Goal: Task Accomplishment & Management: Manage account settings

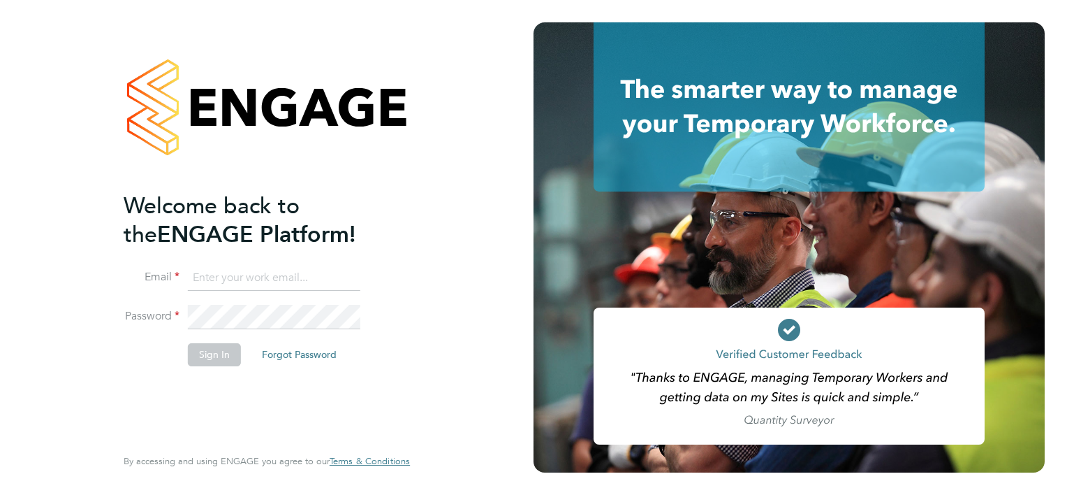
type input "[EMAIL_ADDRESS][DOMAIN_NAME]"
click at [198, 357] on button "Sign In" at bounding box center [214, 354] width 53 height 22
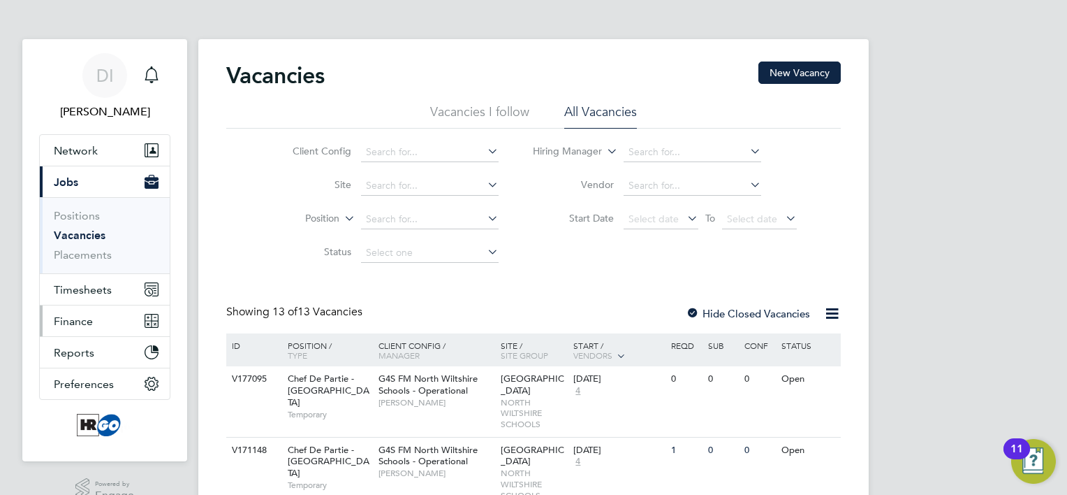
click at [81, 319] on span "Finance" at bounding box center [73, 320] width 39 height 13
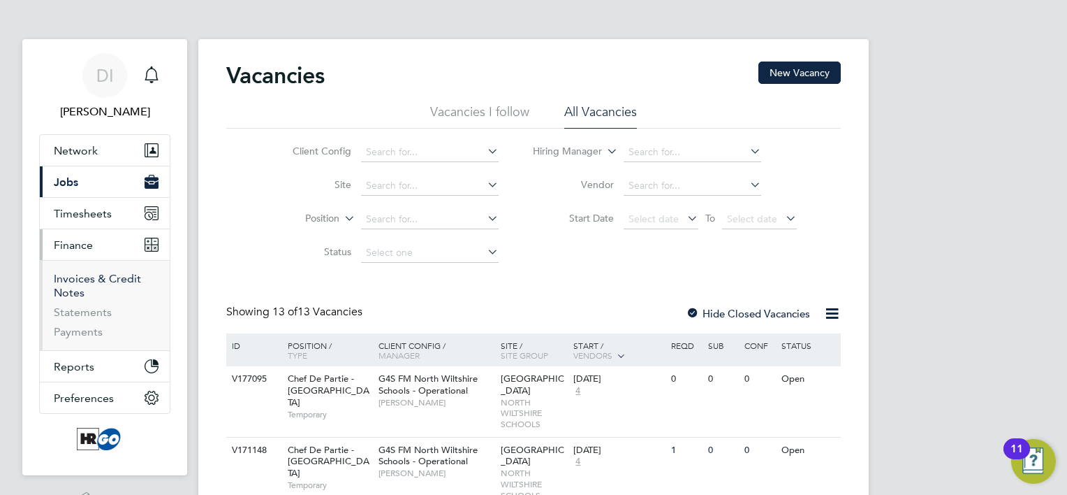
click at [82, 286] on link "Invoices & Credit Notes" at bounding box center [97, 285] width 87 height 27
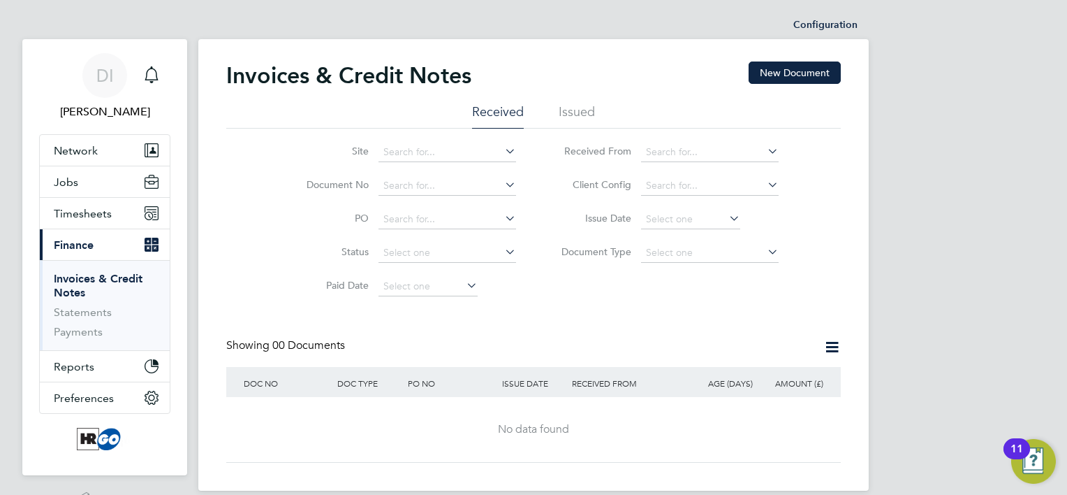
click at [573, 114] on li "Issued" at bounding box center [577, 115] width 36 height 25
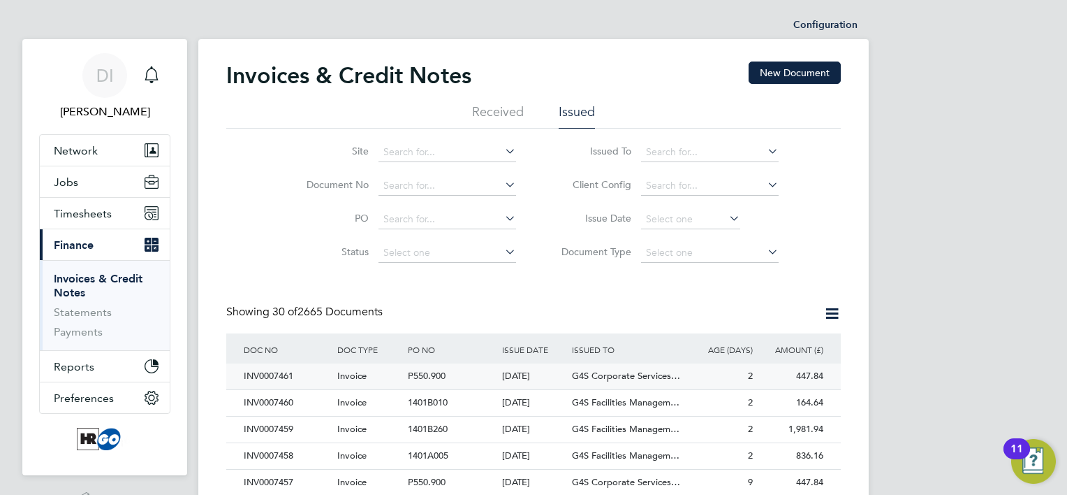
click at [260, 374] on div "INV0007461" at bounding box center [287, 376] width 94 height 26
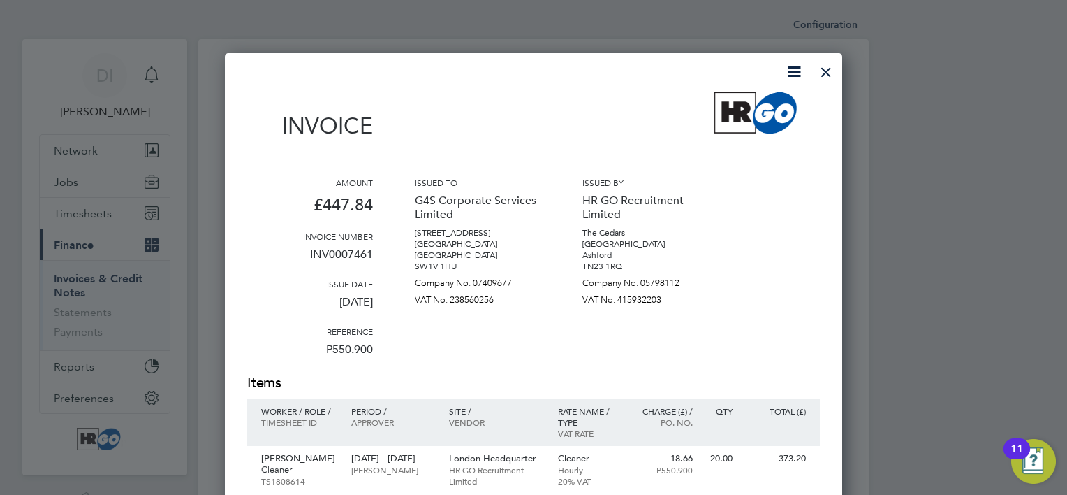
click at [829, 73] on div at bounding box center [826, 68] width 25 height 25
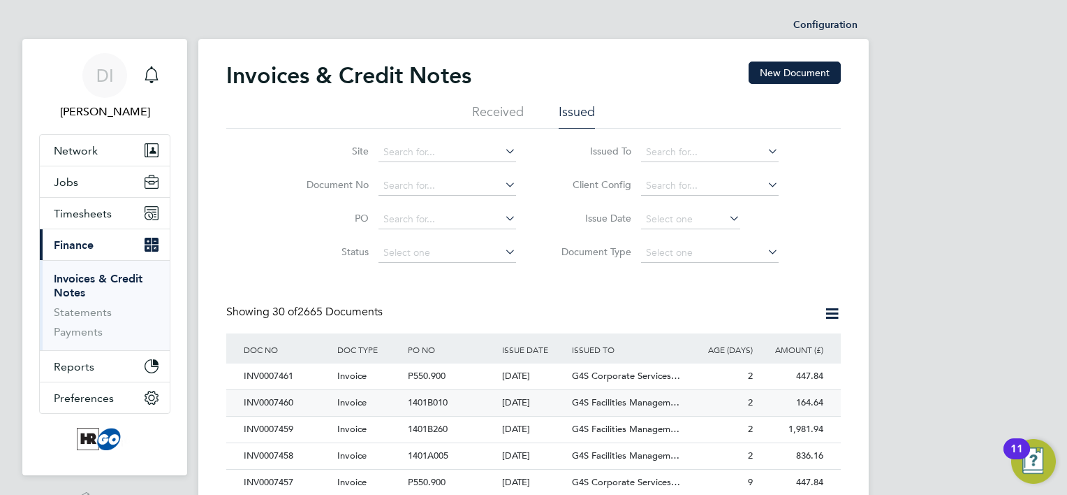
click at [273, 398] on div "INV0007460" at bounding box center [287, 403] width 94 height 26
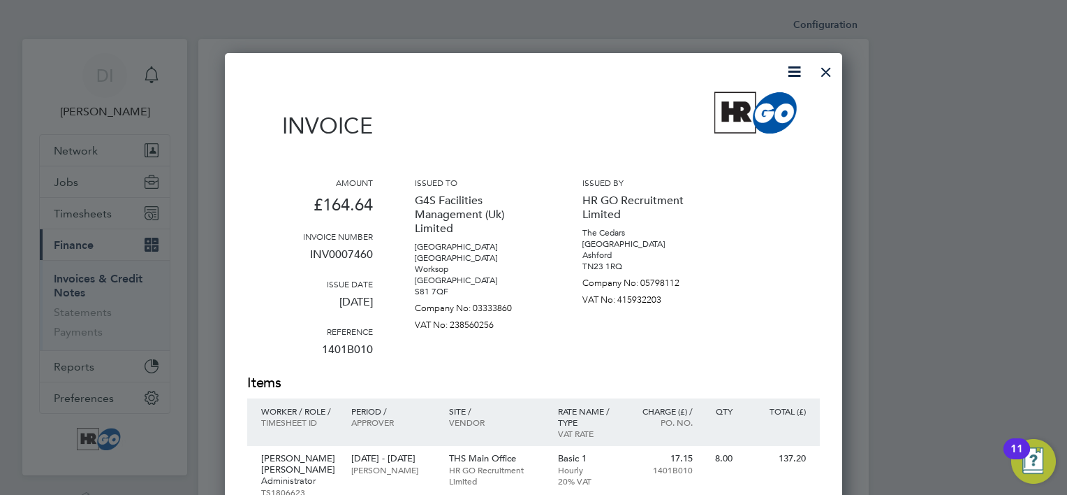
click at [824, 69] on div at bounding box center [826, 68] width 25 height 25
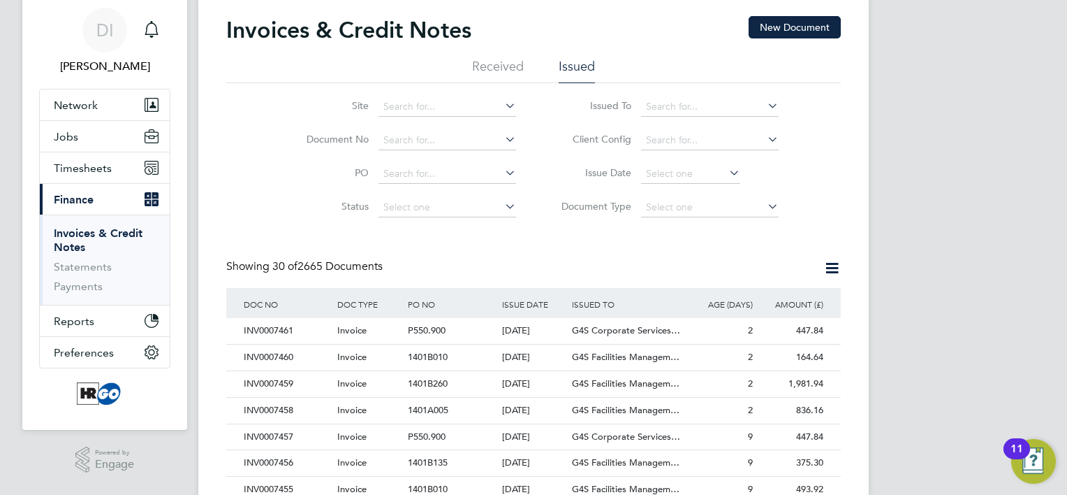
scroll to position [70, 0]
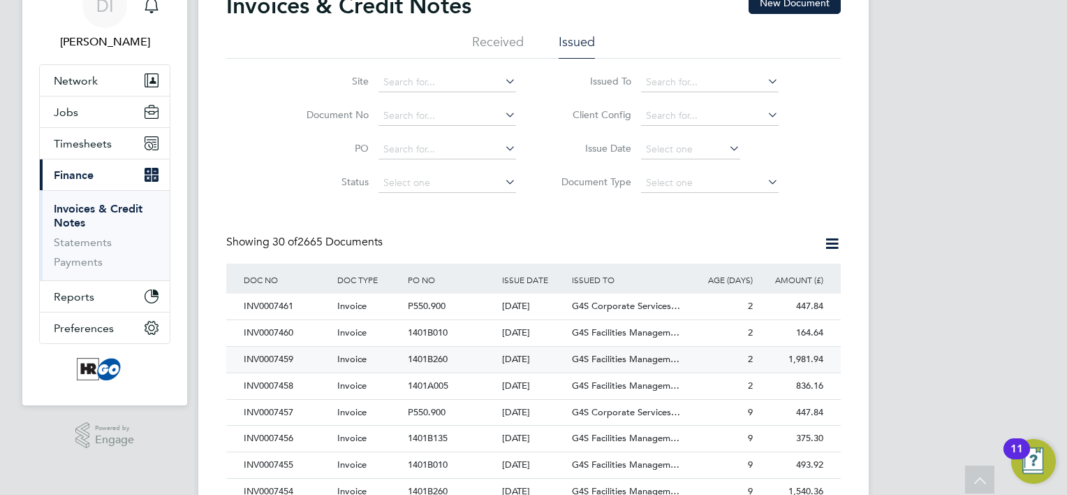
click at [271, 358] on div "INV0007459" at bounding box center [287, 359] width 94 height 26
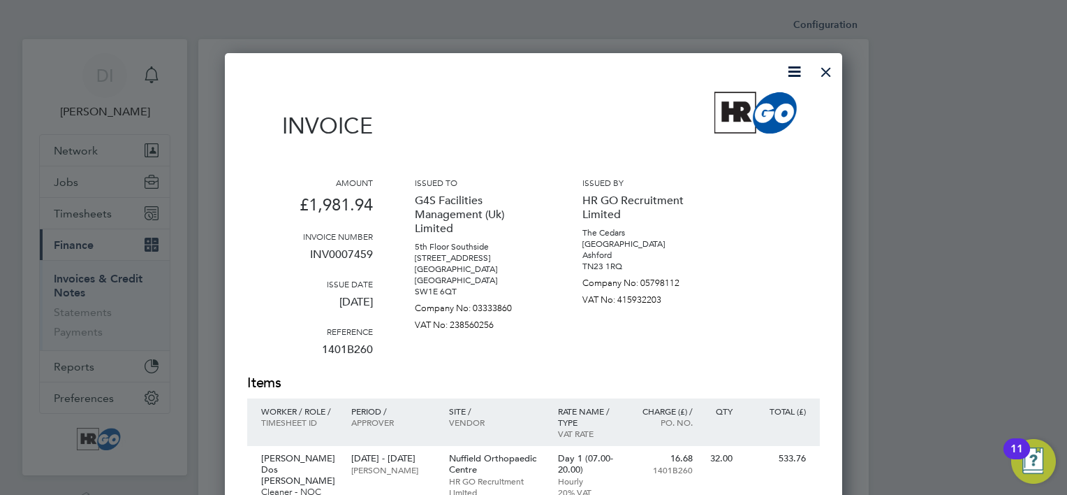
click at [829, 67] on div at bounding box center [826, 68] width 25 height 25
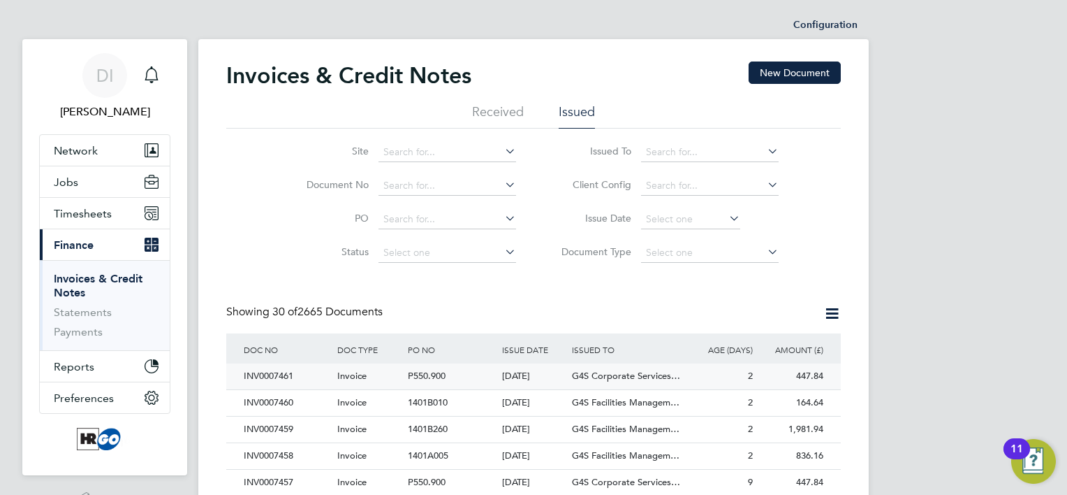
scroll to position [70, 0]
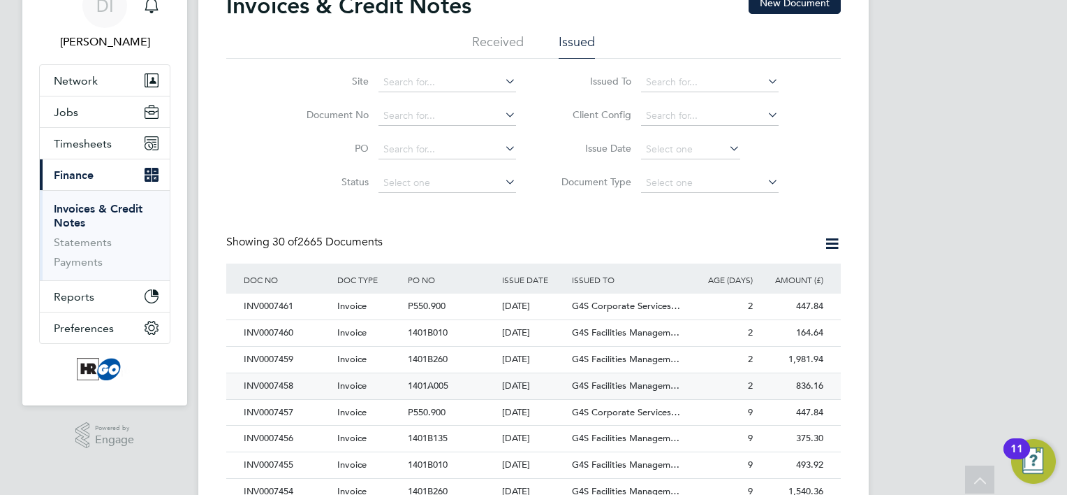
click at [267, 384] on div "INV0007458" at bounding box center [287, 386] width 94 height 26
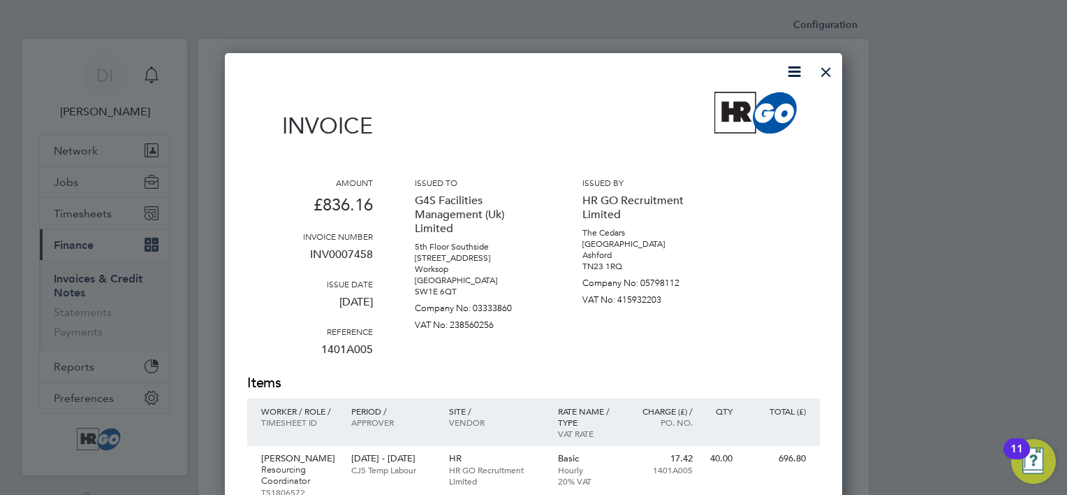
click at [825, 71] on div at bounding box center [826, 68] width 25 height 25
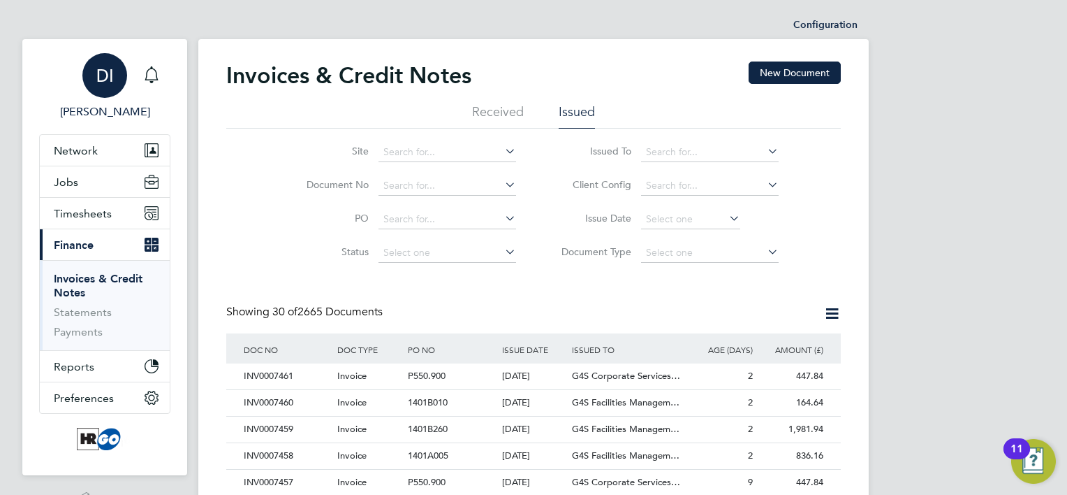
click at [95, 82] on div "DI" at bounding box center [104, 75] width 45 height 45
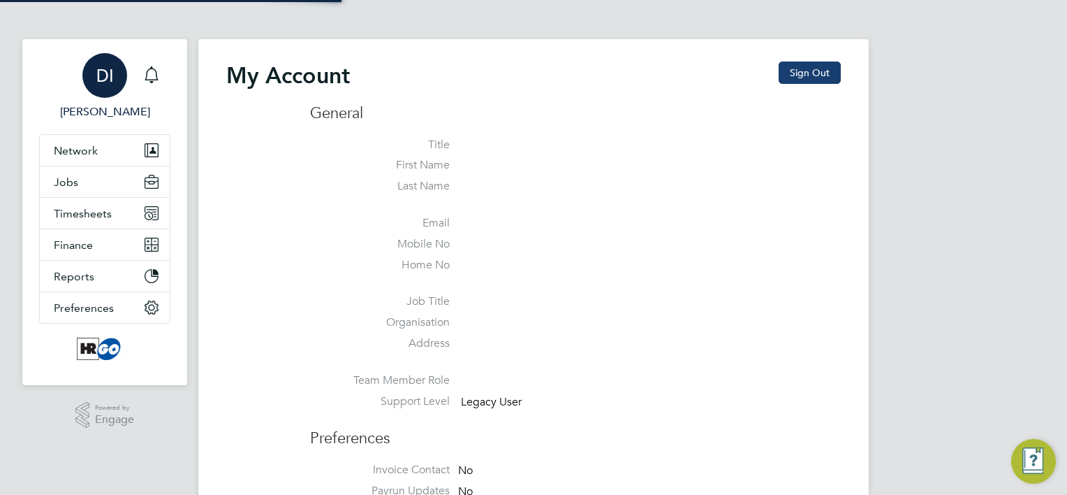
type input "[EMAIL_ADDRESS][DOMAIN_NAME]"
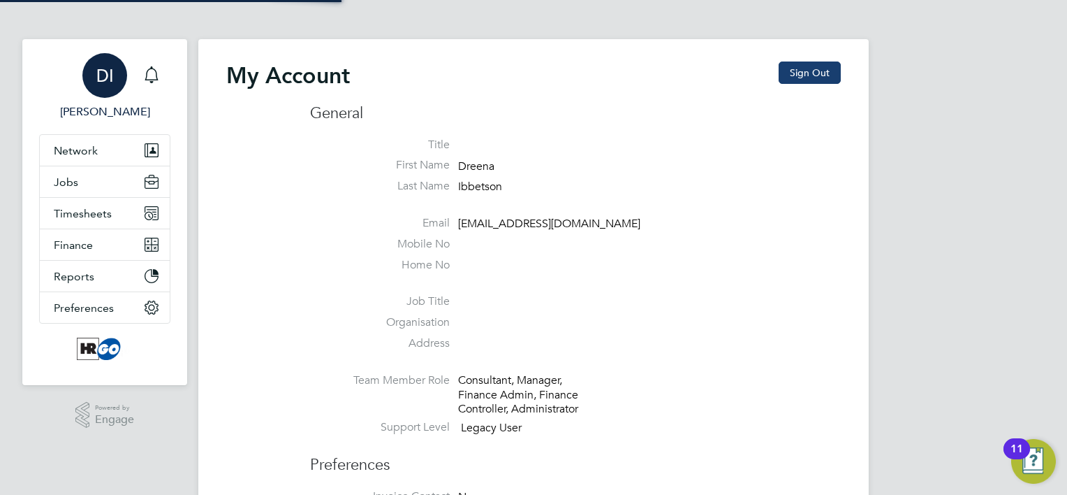
click at [838, 77] on button "Sign Out" at bounding box center [810, 72] width 62 height 22
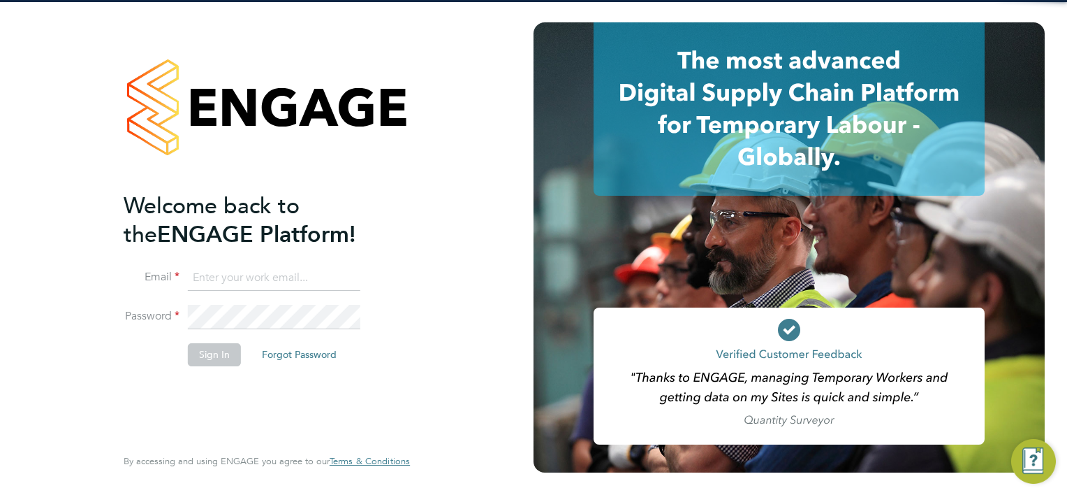
type input "[EMAIL_ADDRESS][DOMAIN_NAME]"
